Goal: Task Accomplishment & Management: Complete application form

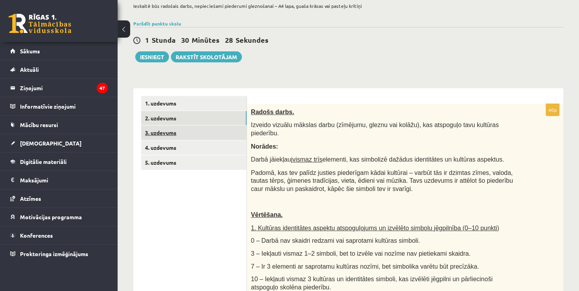
click at [158, 127] on link "3. uzdevums" at bounding box center [193, 132] width 105 height 15
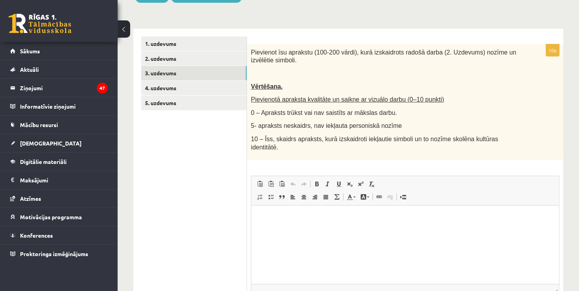
scroll to position [117, 0]
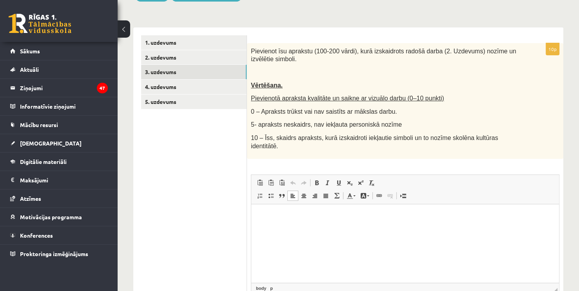
click at [288, 225] on html at bounding box center [405, 216] width 308 height 24
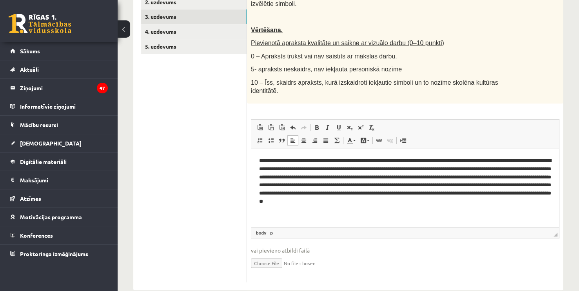
scroll to position [174, 0]
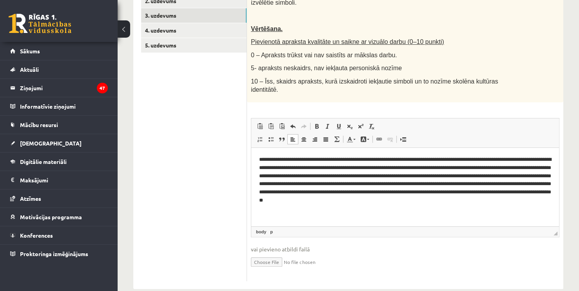
click at [275, 255] on input "file" at bounding box center [405, 261] width 309 height 16
type input "**********"
click at [211, 35] on link "4. uzdevums" at bounding box center [193, 30] width 105 height 15
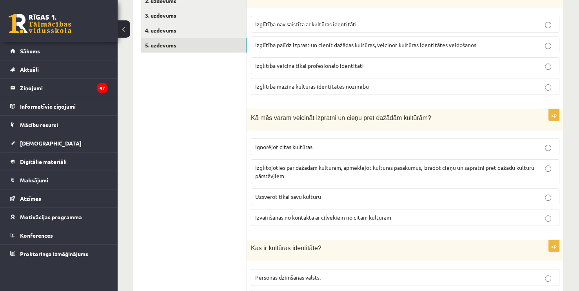
click at [199, 49] on link "5. uzdevums" at bounding box center [193, 45] width 105 height 15
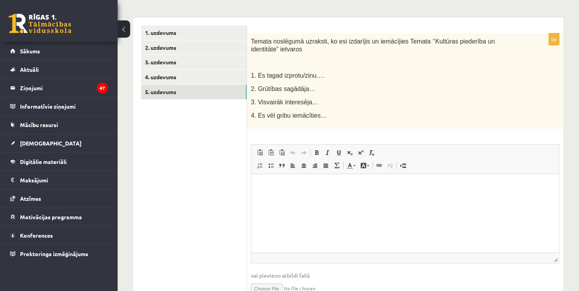
scroll to position [127, 0]
click at [275, 187] on p "Bagātinātā teksta redaktors, wiswyg-editor-user-answer-47433895025260" at bounding box center [405, 186] width 292 height 8
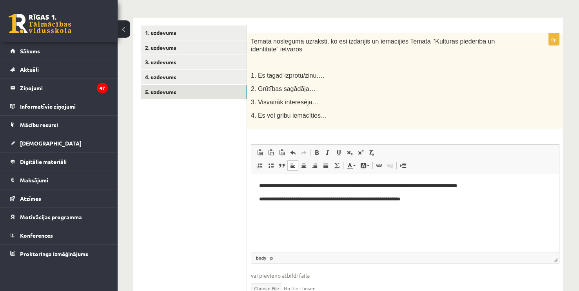
click at [400, 200] on p "**********" at bounding box center [405, 199] width 292 height 8
click at [364, 201] on p "**********" at bounding box center [405, 199] width 292 height 8
click at [427, 203] on html "**********" at bounding box center [405, 192] width 308 height 37
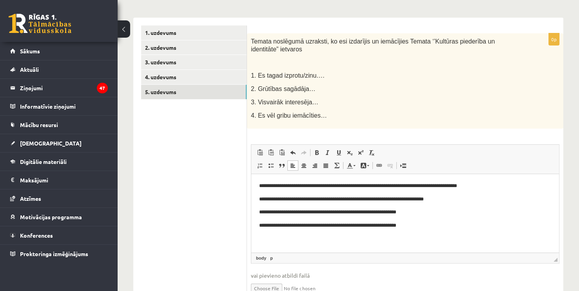
click at [423, 201] on p "**********" at bounding box center [405, 199] width 292 height 8
click at [369, 213] on p "**********" at bounding box center [405, 212] width 292 height 8
click at [370, 213] on p "**********" at bounding box center [405, 212] width 292 height 8
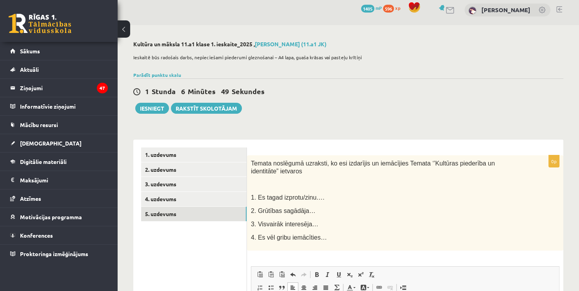
scroll to position [5, 0]
click at [155, 111] on button "Iesniegt" at bounding box center [152, 108] width 34 height 11
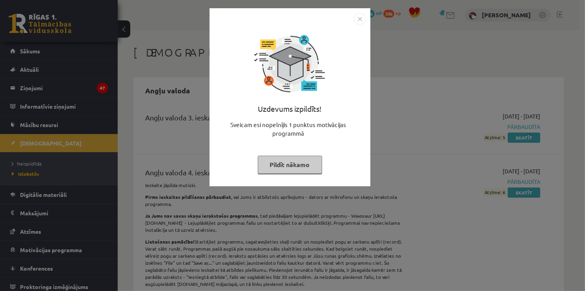
click at [295, 153] on div "Uzdevums izpildīts! Sveicam esi nopelnījis 1 punktus motivācijas programmā Pild…" at bounding box center [289, 103] width 151 height 157
click at [292, 164] on button "Pildīt nākamo" at bounding box center [290, 165] width 64 height 18
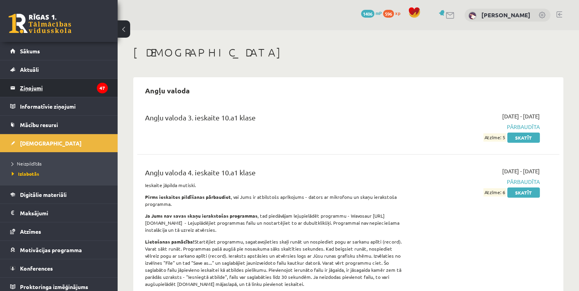
click at [33, 87] on legend "Ziņojumi 47" at bounding box center [64, 88] width 88 height 18
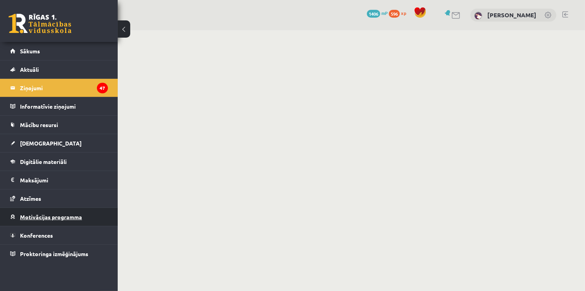
click at [45, 218] on span "Motivācijas programma" at bounding box center [51, 216] width 62 height 7
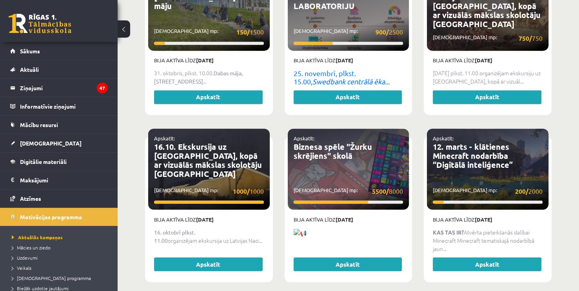
scroll to position [1222, 0]
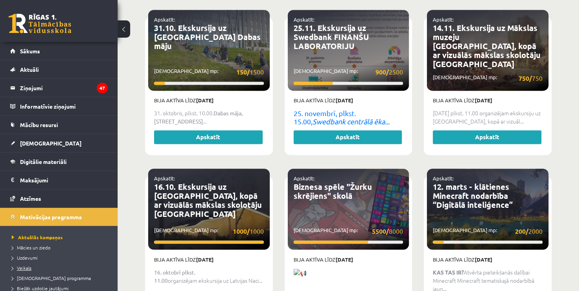
click at [32, 267] on link "Veikals" at bounding box center [61, 267] width 98 height 7
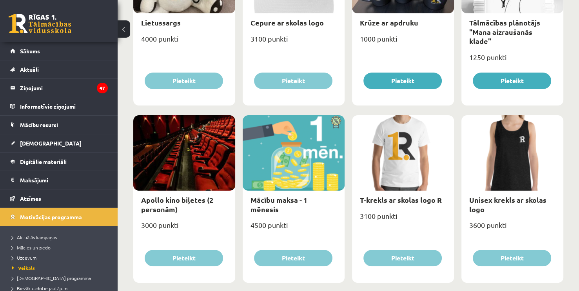
scroll to position [144, 0]
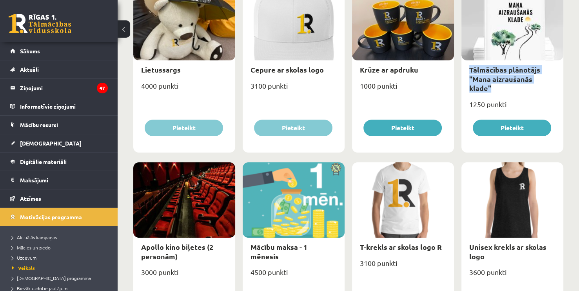
drag, startPoint x: 578, startPoint y: 82, endPoint x: 576, endPoint y: 57, distance: 25.2
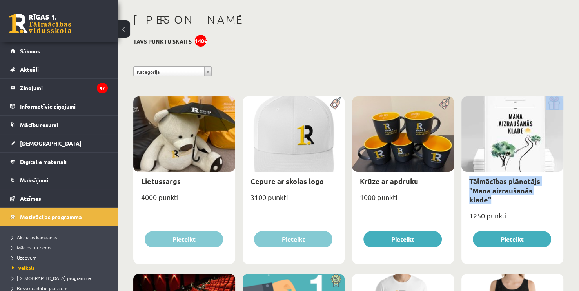
scroll to position [0, 0]
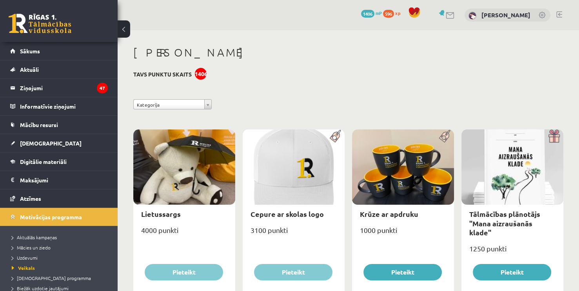
drag, startPoint x: 578, startPoint y: 35, endPoint x: 579, endPoint y: 49, distance: 14.6
click at [579, 49] on html "0 Dāvanas 1406 mP 596 xp Sanija Krēsliņa Sākums Aktuāli Kā mācīties eSKOLĀ Kont…" at bounding box center [289, 145] width 579 height 291
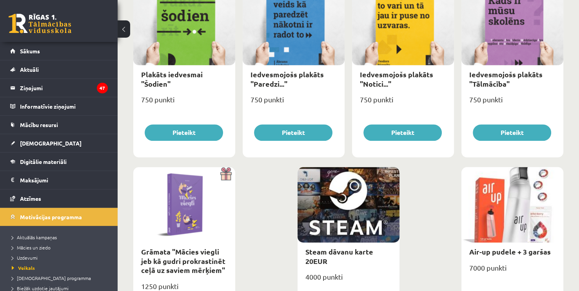
scroll to position [914, 0]
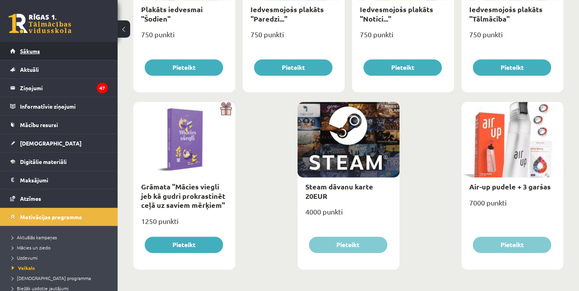
click at [29, 53] on span "Sākums" at bounding box center [30, 50] width 20 height 7
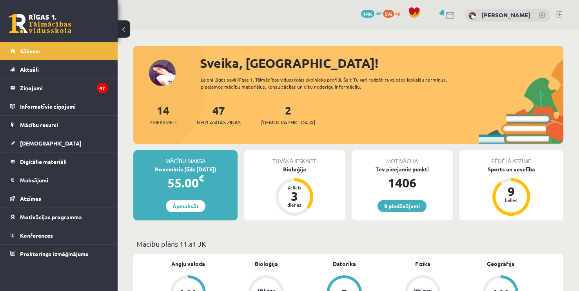
click at [274, 117] on div "2 Ieskaites" at bounding box center [288, 114] width 54 height 24
click at [276, 111] on link "2 Ieskaites" at bounding box center [288, 114] width 54 height 23
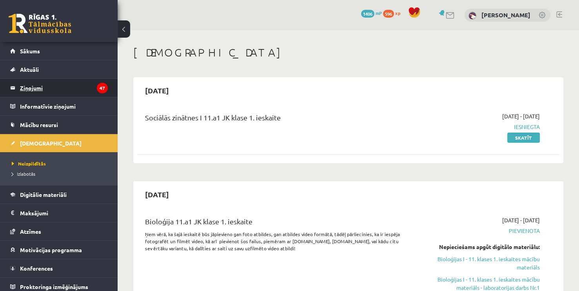
click at [45, 89] on legend "Ziņojumi 47" at bounding box center [64, 88] width 88 height 18
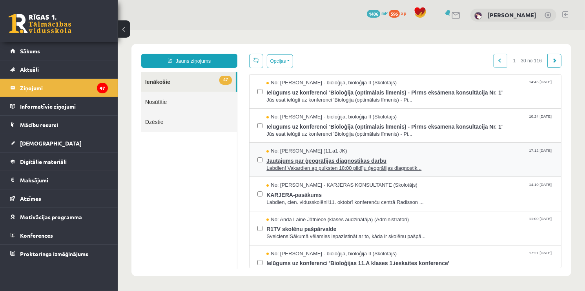
click at [380, 160] on span "Jautājums par ģeogrāfijas diagnostikas darbu" at bounding box center [409, 159] width 287 height 10
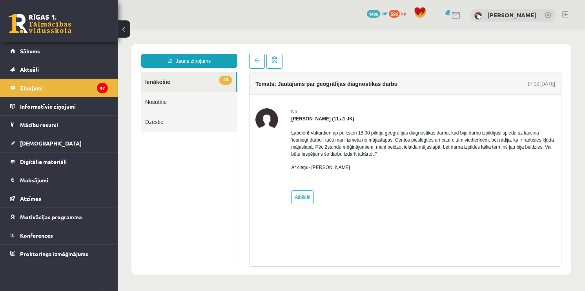
click at [67, 86] on legend "Ziņojumi 47" at bounding box center [64, 88] width 88 height 18
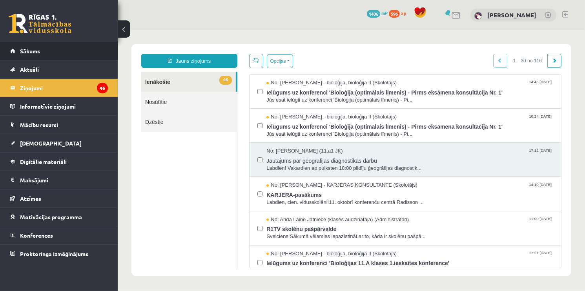
click at [36, 48] on span "Sākums" at bounding box center [30, 50] width 20 height 7
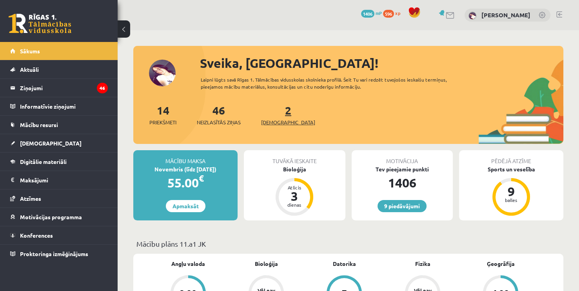
click at [272, 121] on span "[DEMOGRAPHIC_DATA]" at bounding box center [288, 122] width 54 height 8
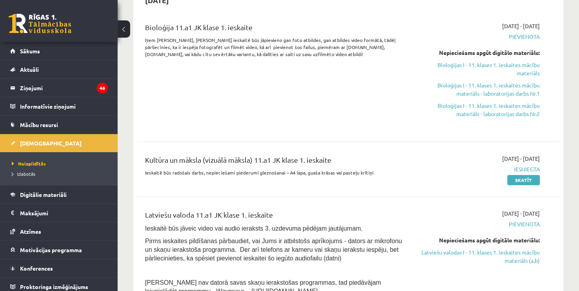
scroll to position [201, 0]
